Goal: Task Accomplishment & Management: Complete application form

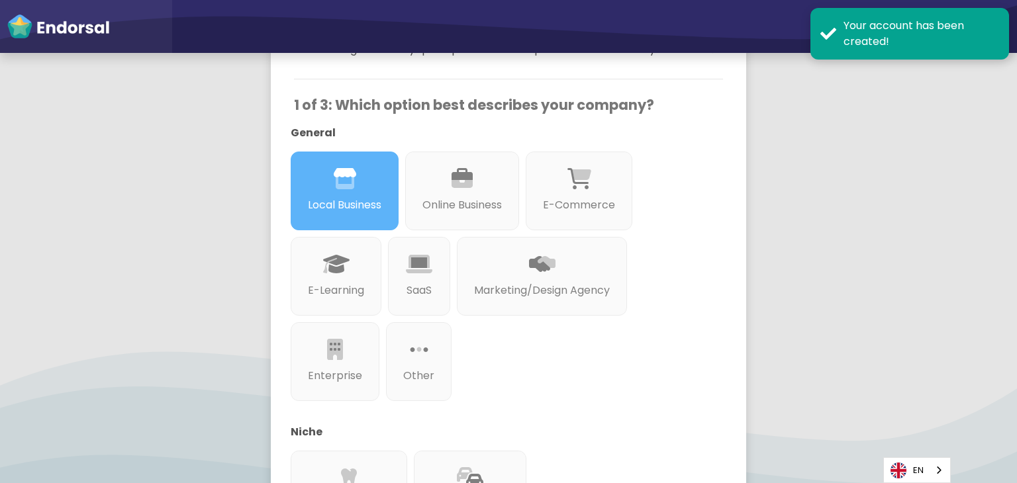
scroll to position [463, 0]
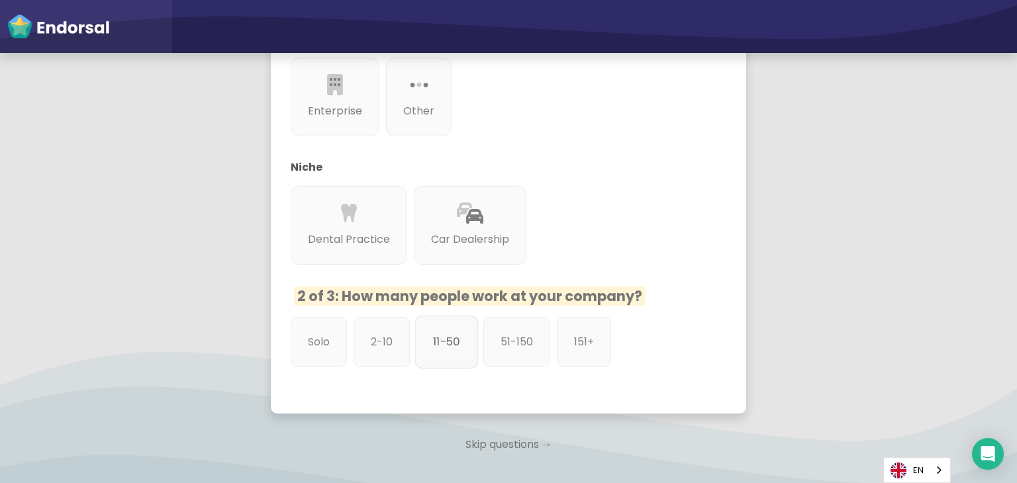
click at [458, 318] on div "11-50" at bounding box center [447, 342] width 64 height 53
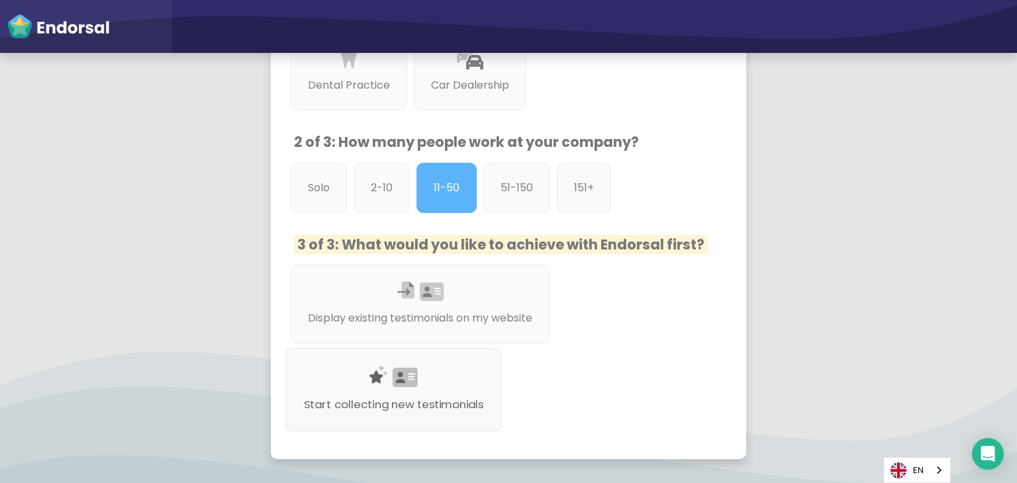
scroll to position [662, 0]
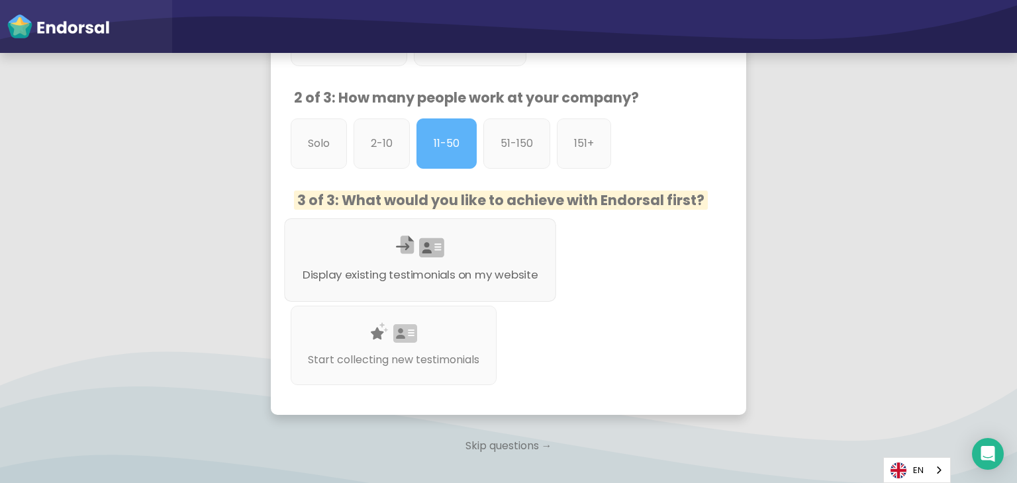
click at [461, 267] on p "Display existing testimonials on my website" at bounding box center [421, 275] width 236 height 17
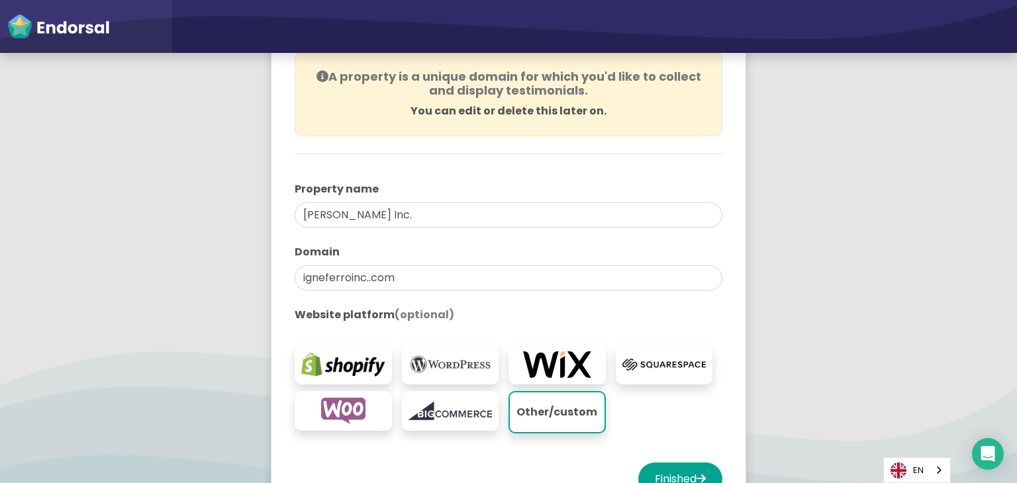
scroll to position [265, 0]
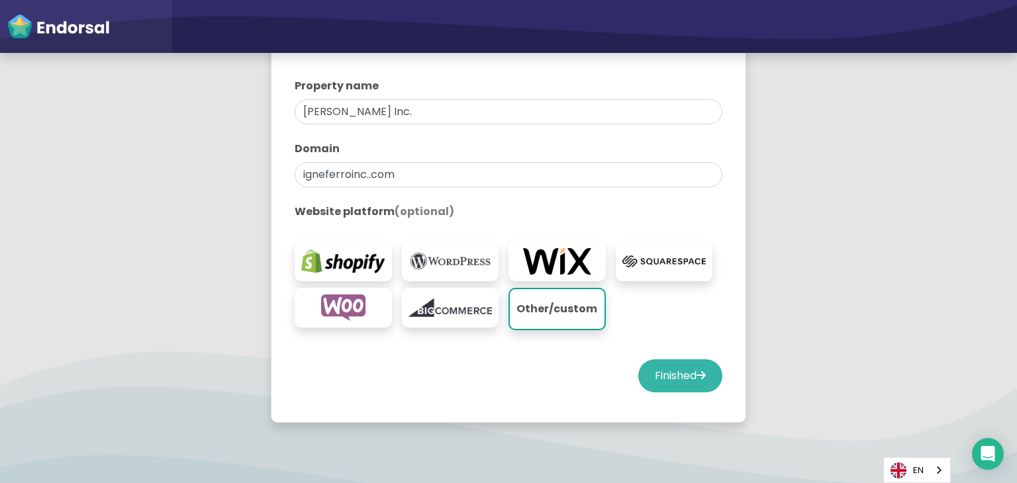
click at [661, 359] on button "Finished" at bounding box center [680, 375] width 84 height 33
select select "14"
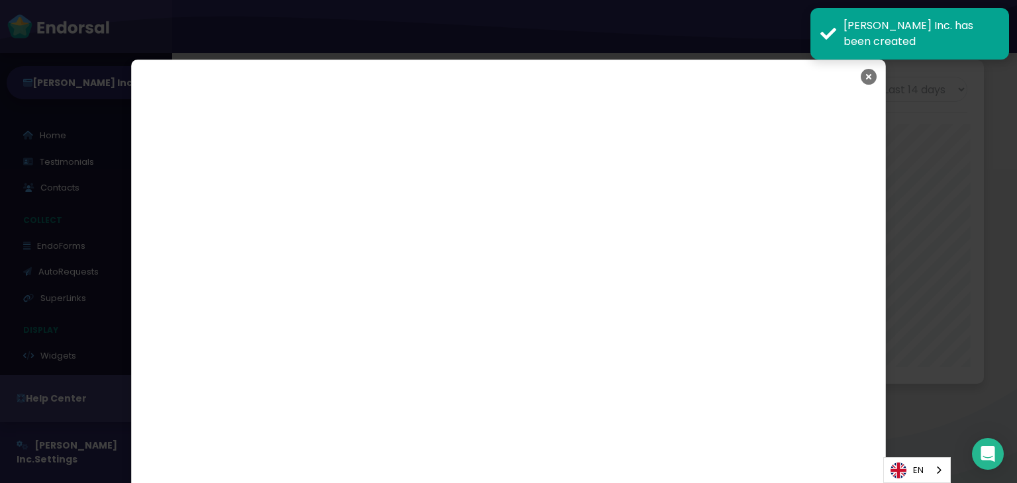
scroll to position [2301, 0]
click at [866, 81] on icon "Close" at bounding box center [869, 76] width 16 height 33
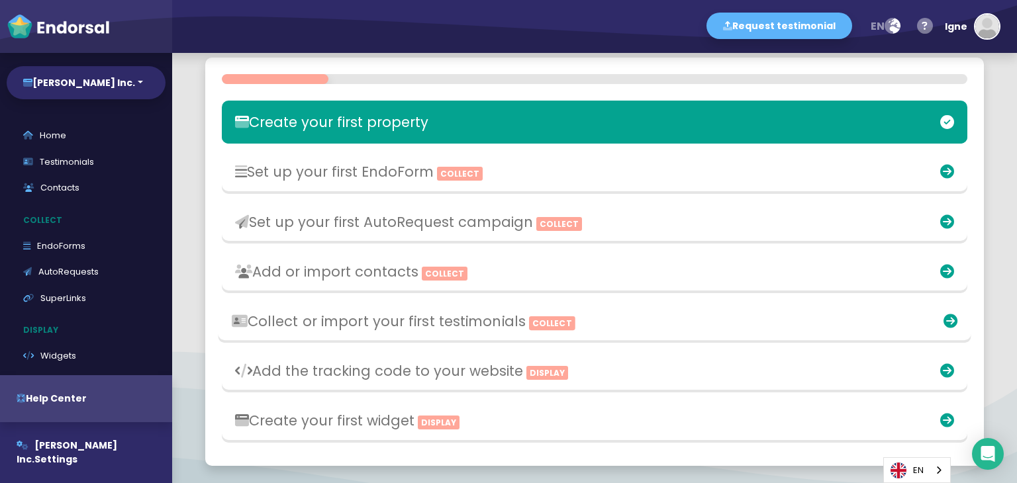
scroll to position [331, 0]
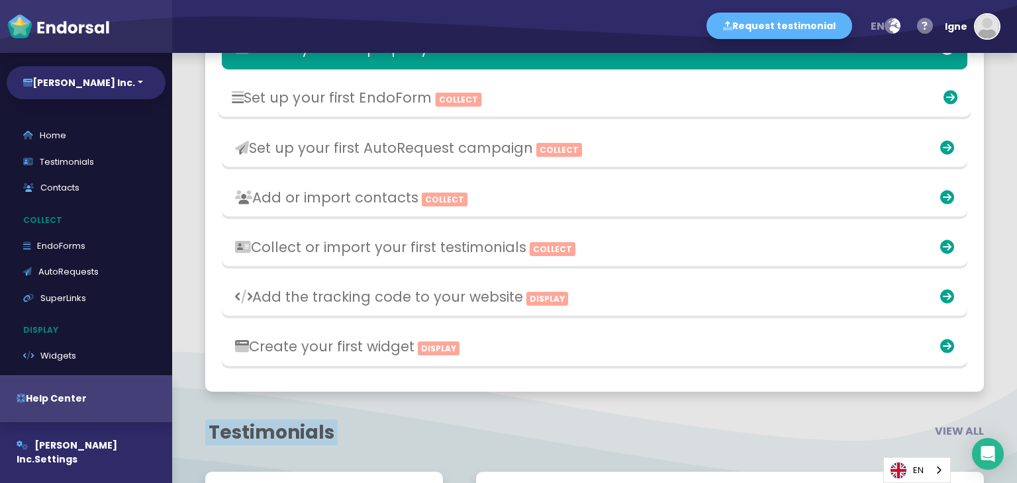
click at [495, 106] on h3 "Set up your first EndoForm Collect" at bounding box center [472, 97] width 480 height 17
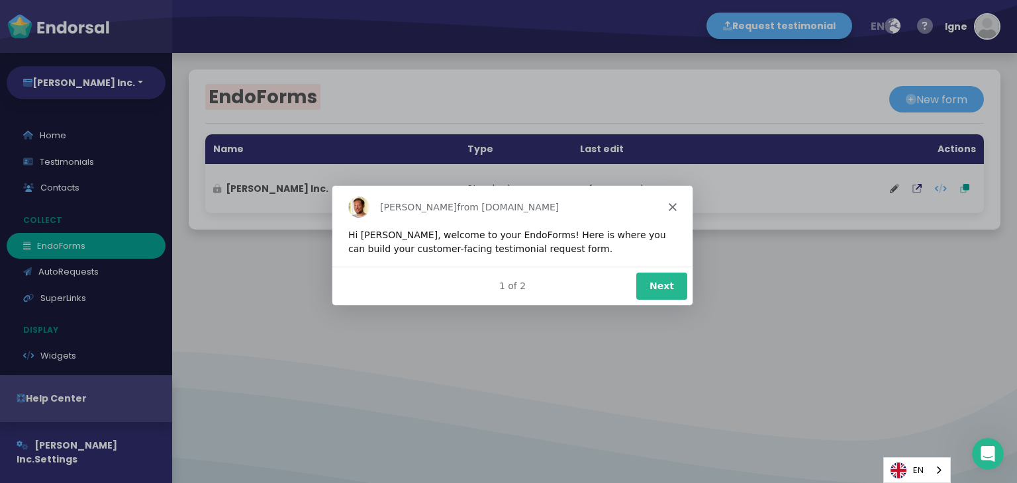
click at [674, 207] on icon "Close" at bounding box center [672, 207] width 8 height 8
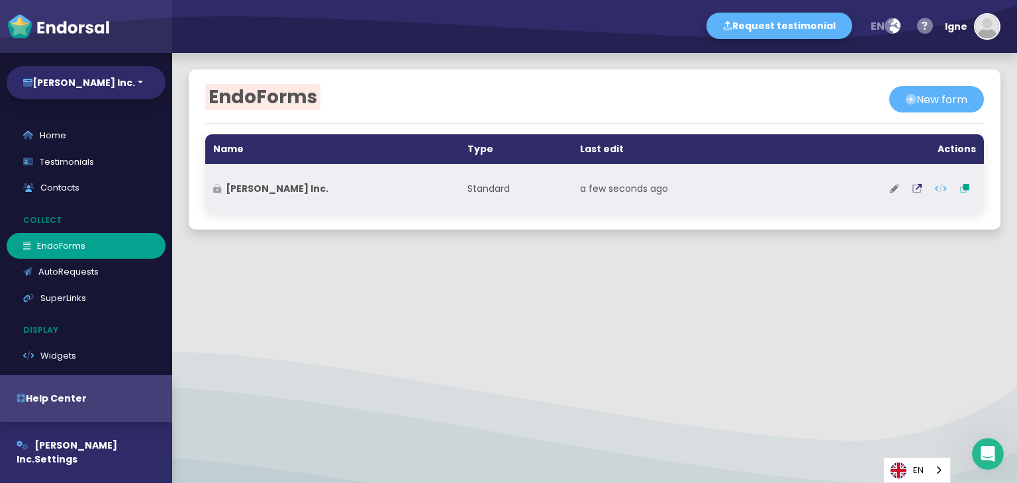
click at [890, 191] on icon at bounding box center [894, 188] width 9 height 9
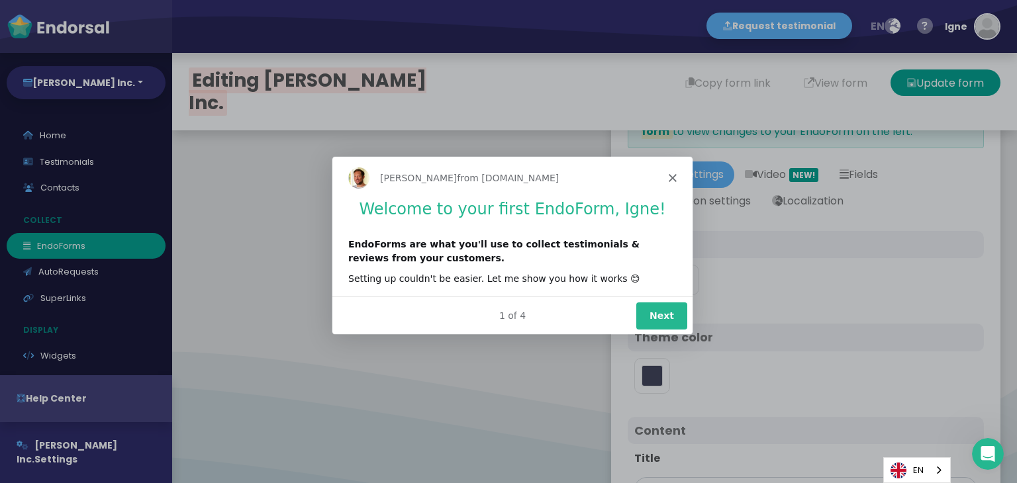
type input "#5DB3F9"
click at [668, 173] on icon "Close" at bounding box center [672, 177] width 8 height 8
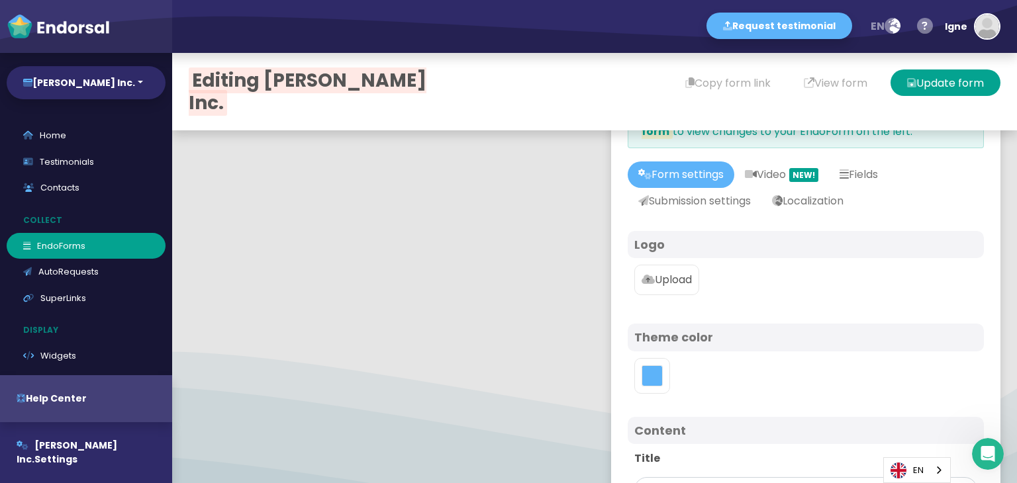
click at [671, 274] on p "Upload" at bounding box center [667, 280] width 50 height 16
click at [0, 0] on input "Upload" at bounding box center [0, 0] width 0 height 0
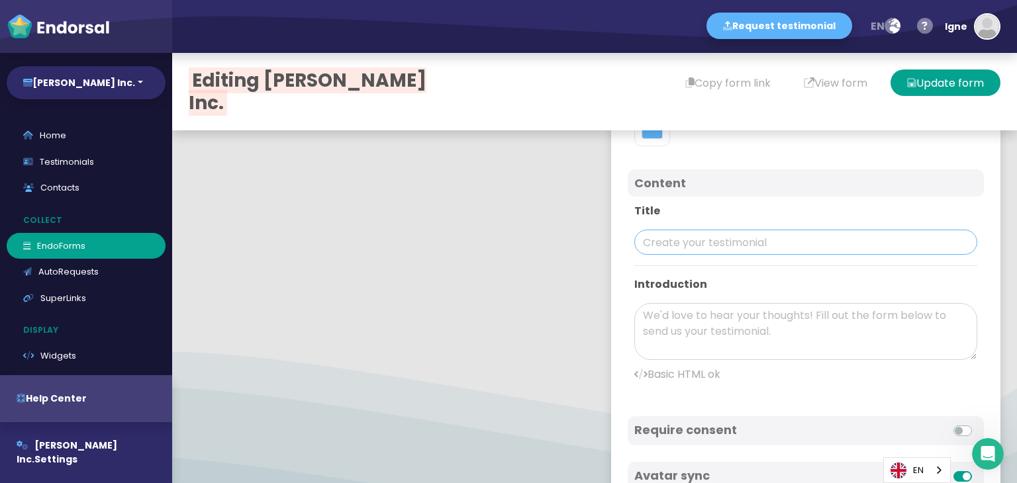
click at [687, 234] on input "text" at bounding box center [805, 242] width 343 height 25
paste input "[PERSON_NAME] Inc."
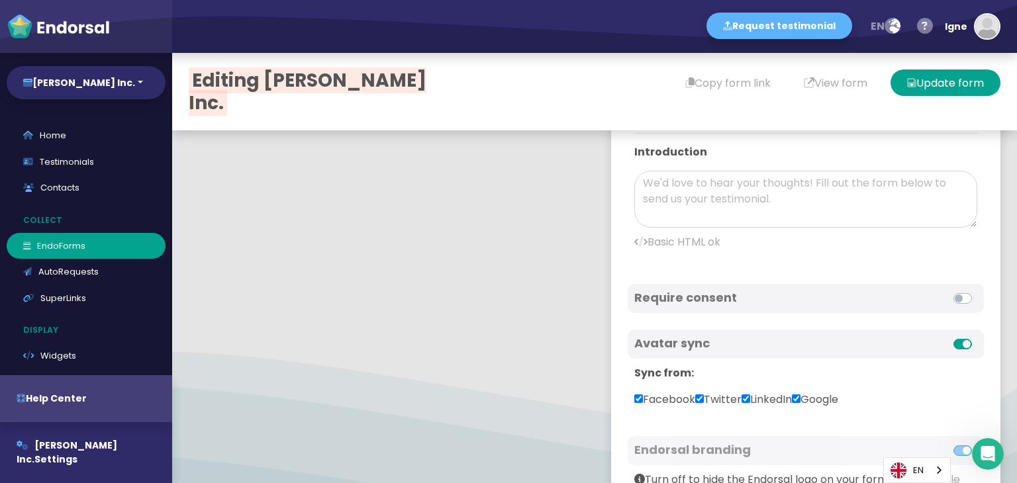
type input "[PERSON_NAME] Inc."
click at [739, 220] on textarea at bounding box center [805, 199] width 343 height 57
paste textarea ""[PERSON_NAME] is an exclusive Toronto Fireplace Store and architectural firepl…"
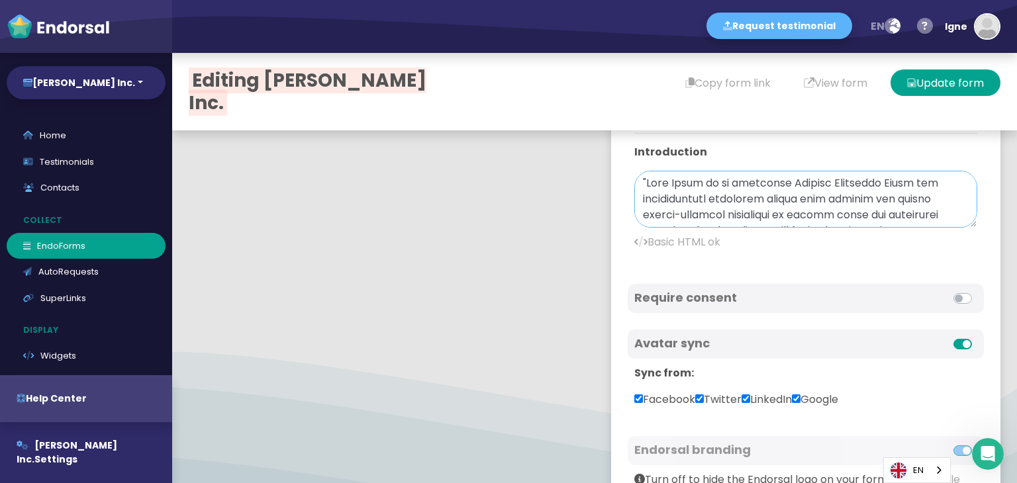
click at [634, 179] on textarea at bounding box center [805, 199] width 343 height 57
click at [634, 184] on textarea at bounding box center [805, 199] width 343 height 57
click at [636, 186] on textarea at bounding box center [805, 199] width 343 height 57
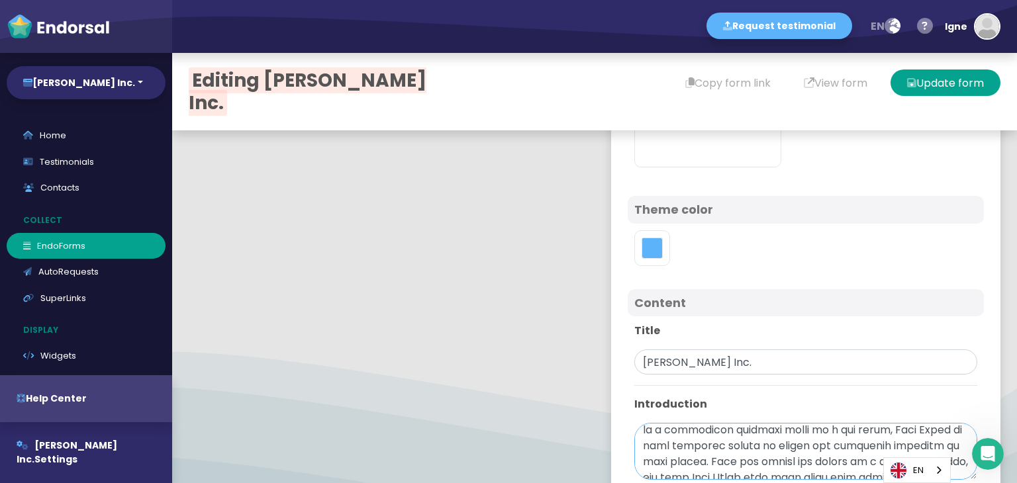
scroll to position [530, 0]
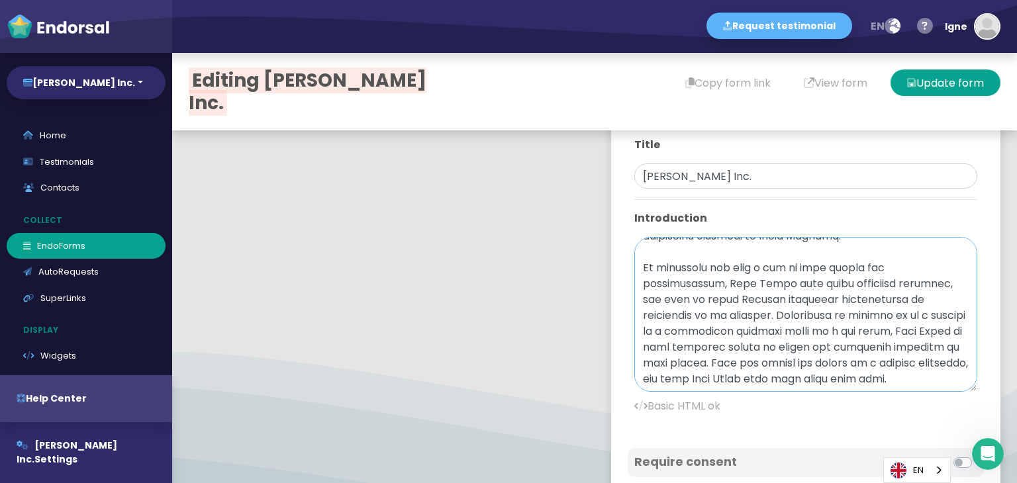
drag, startPoint x: 951, startPoint y: 289, endPoint x: 904, endPoint y: 366, distance: 90.3
click at [942, 391] on textarea at bounding box center [805, 314] width 343 height 155
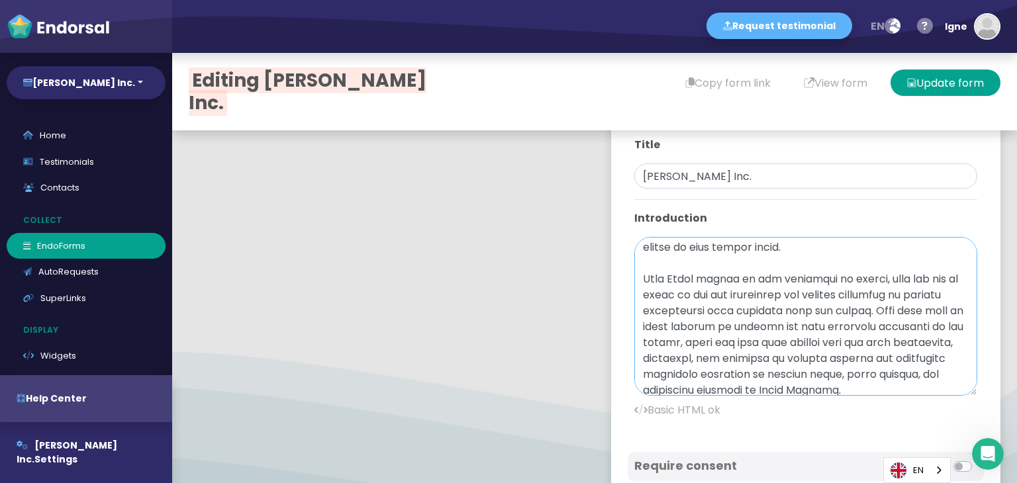
scroll to position [22, 0]
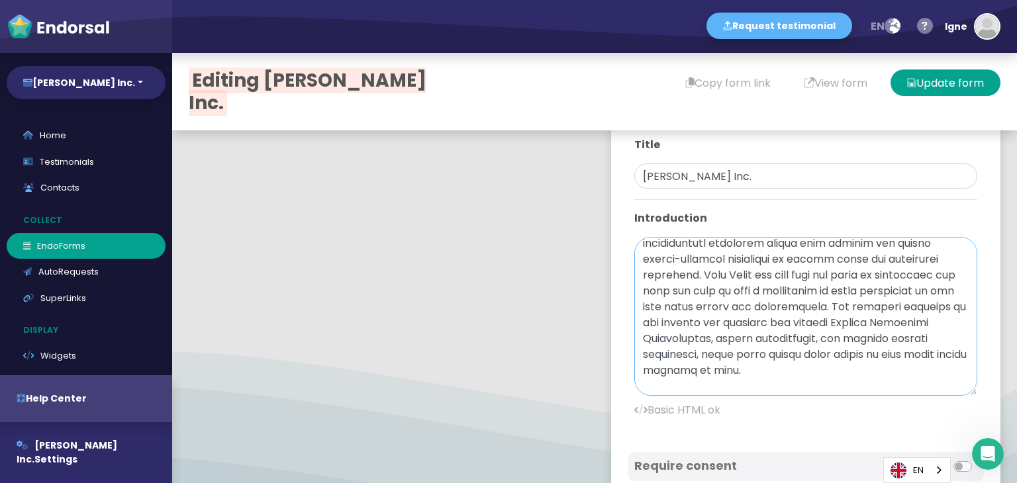
click at [881, 338] on textarea at bounding box center [805, 316] width 343 height 159
click at [882, 344] on textarea at bounding box center [805, 316] width 343 height 159
click at [879, 340] on textarea at bounding box center [805, 316] width 343 height 159
paste textarea "pec"
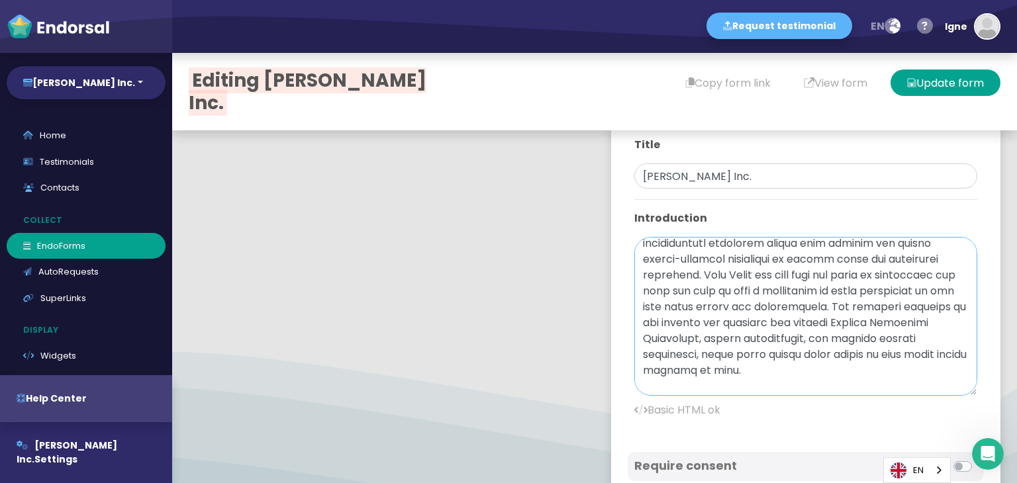
click at [879, 340] on textarea at bounding box center [805, 316] width 343 height 159
drag, startPoint x: 757, startPoint y: 340, endPoint x: 821, endPoint y: 344, distance: 63.7
click at [821, 344] on textarea at bounding box center [805, 316] width 343 height 159
click at [757, 341] on textarea at bounding box center [805, 316] width 343 height 159
paste textarea "[URL][DOMAIN_NAME]"
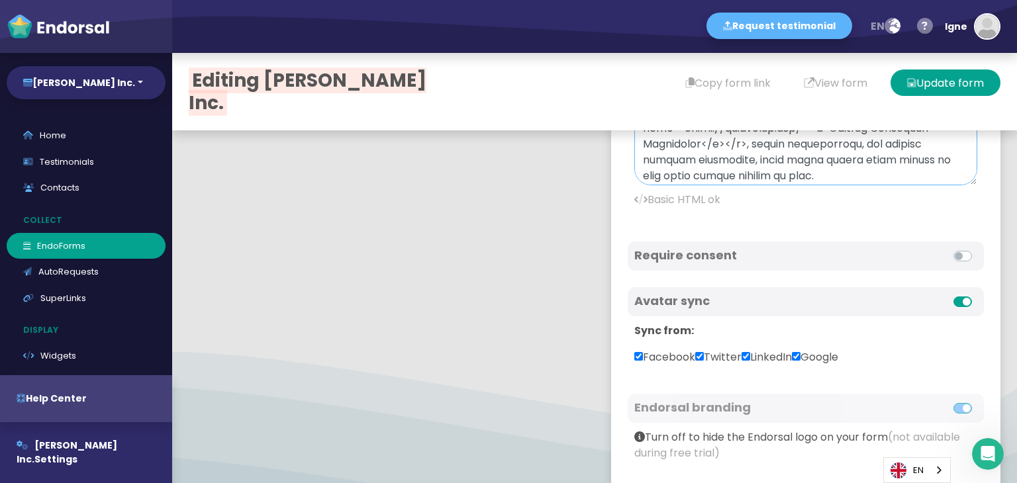
scroll to position [861, 0]
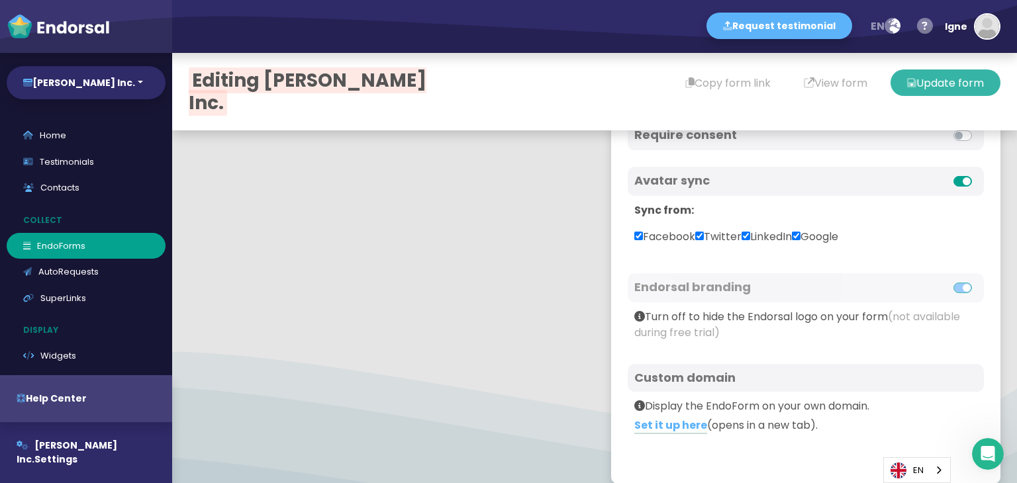
type textarea "[PERSON_NAME] is an exclusive Toronto Fireplace Store and architectural firepla…"
click at [971, 76] on button "Update form" at bounding box center [945, 83] width 110 height 26
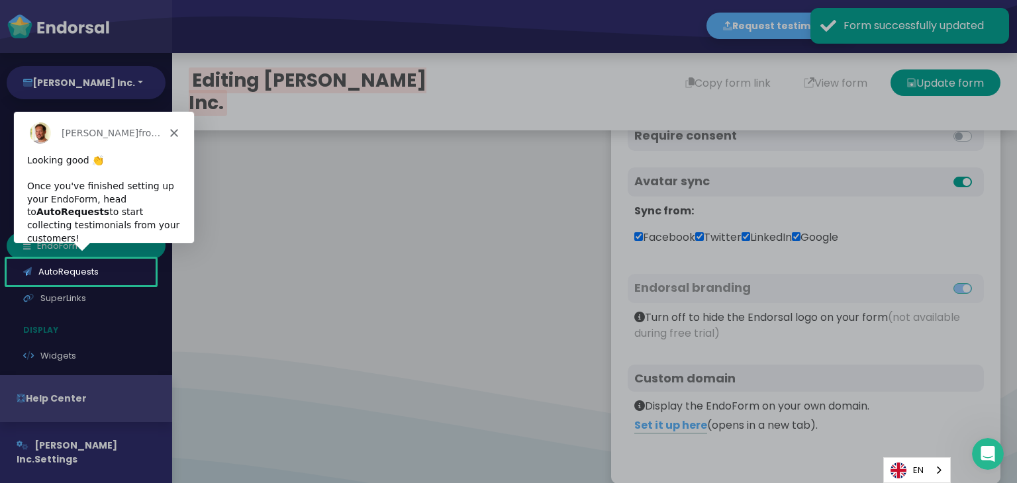
scroll to position [0, 0]
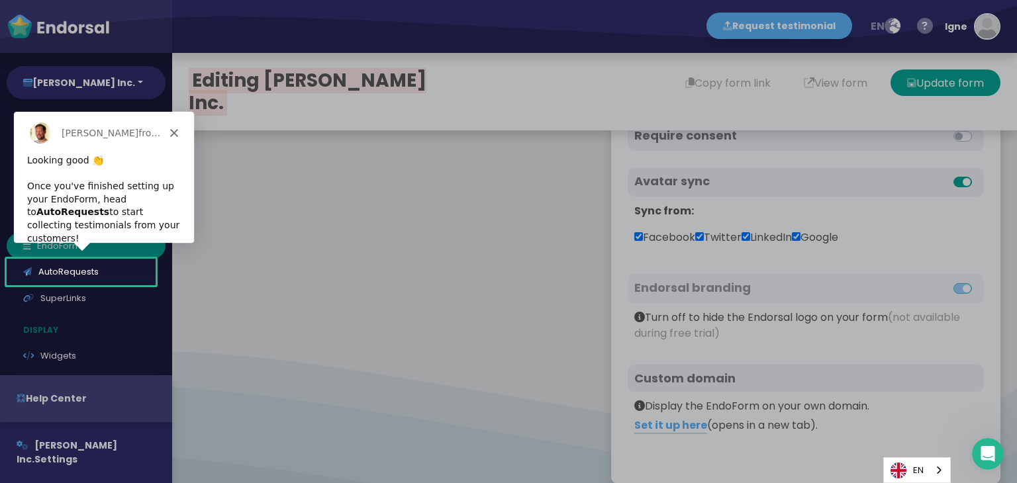
click at [167, 130] on div "[PERSON_NAME] from [DOMAIN_NAME]" at bounding box center [103, 132] width 180 height 42
click at [175, 133] on icon "Close" at bounding box center [173, 132] width 8 height 8
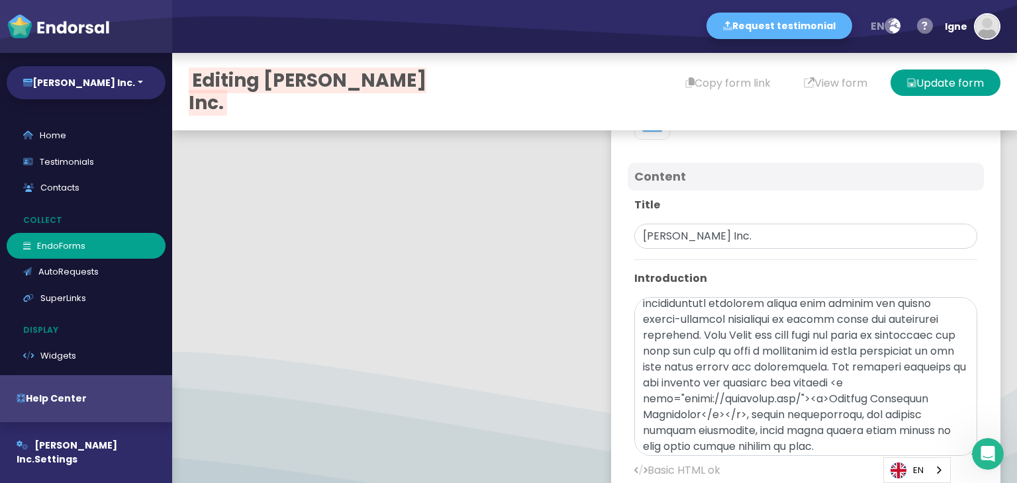
scroll to position [381, 0]
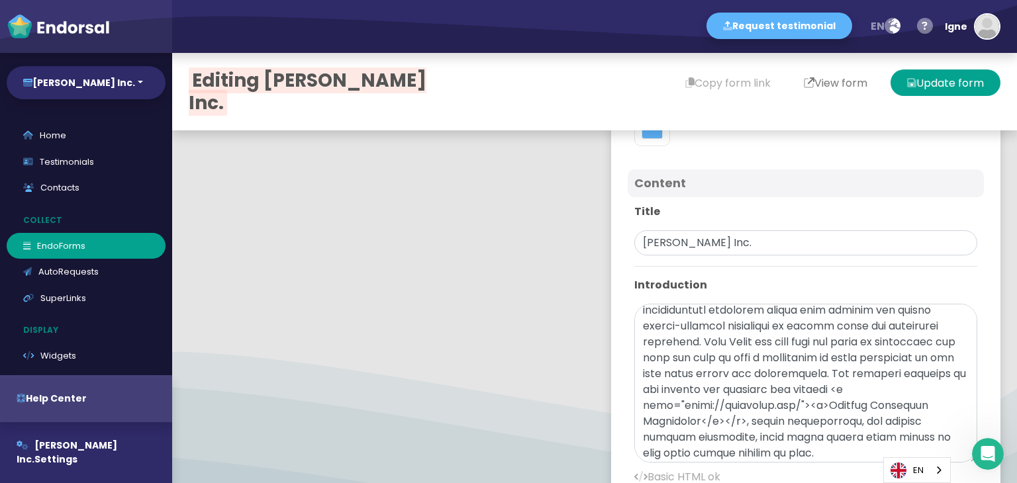
click at [804, 90] on button "View form" at bounding box center [835, 83] width 97 height 26
